Goal: Use online tool/utility: Utilize a website feature to perform a specific function

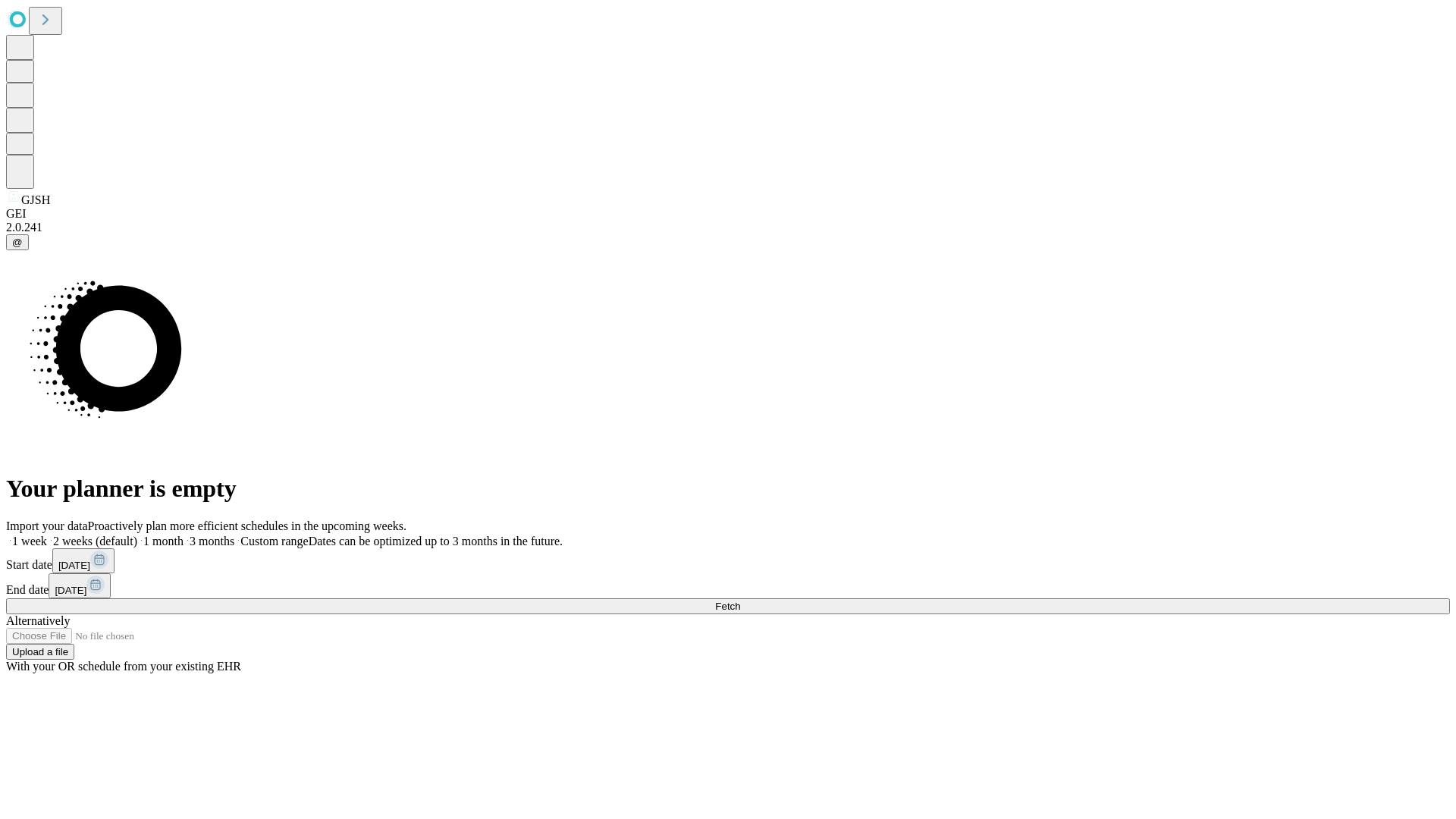
click at [740, 601] on span "Fetch" at bounding box center [728, 606] width 25 height 12
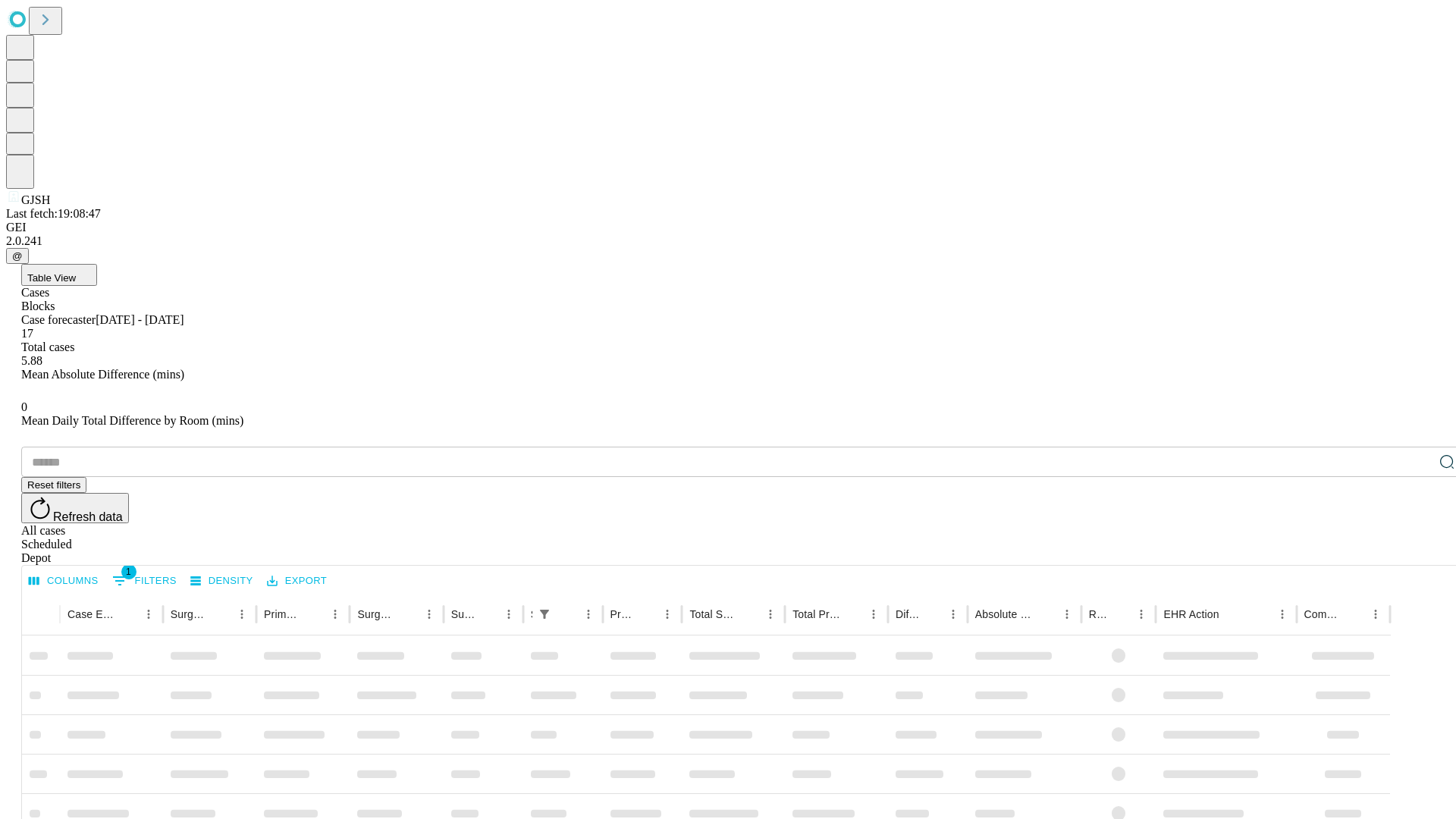
click at [75, 272] on span "Table View" at bounding box center [51, 278] width 49 height 12
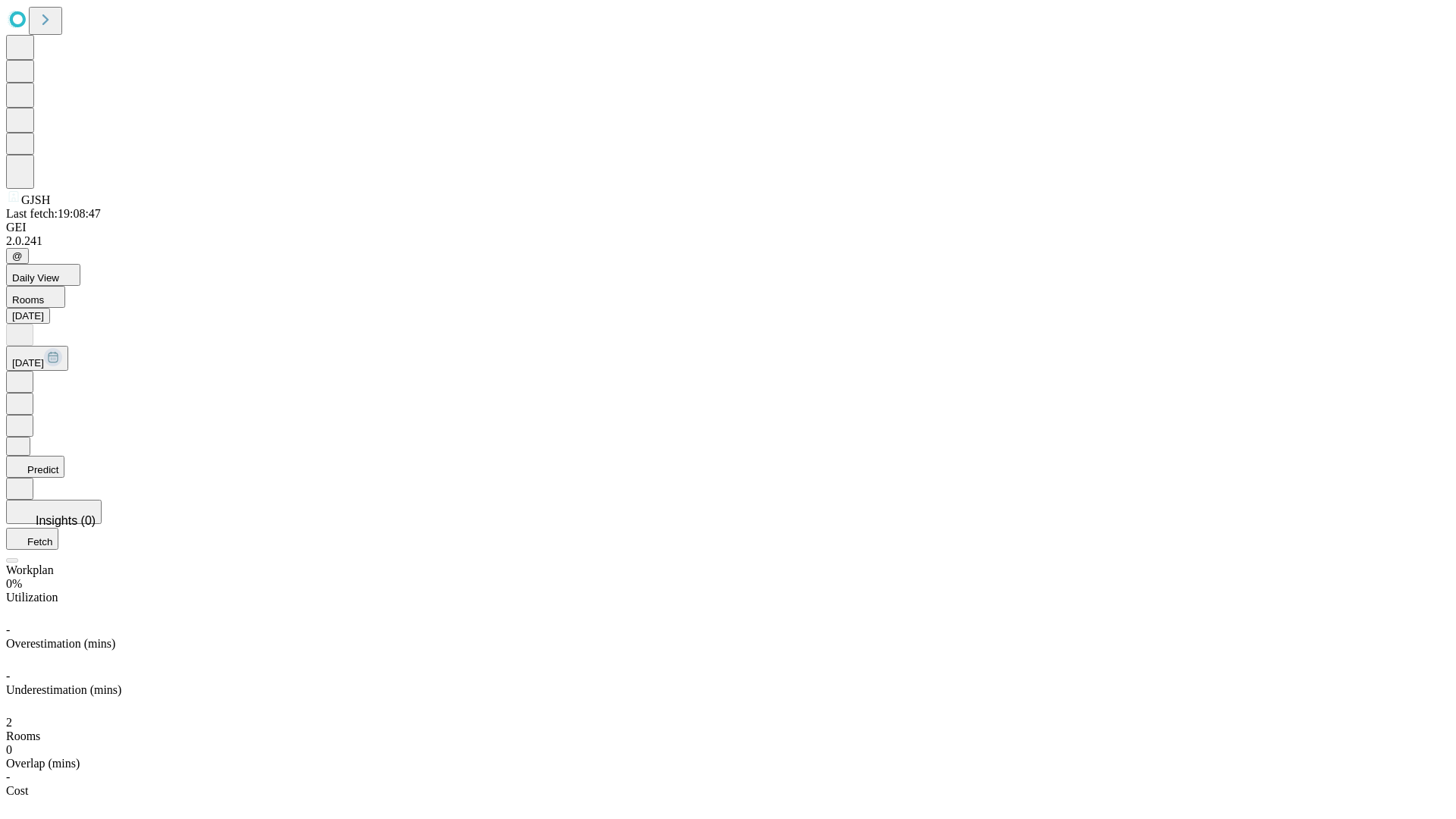
click at [65, 456] on button "Predict" at bounding box center [35, 467] width 58 height 22
